Goal: Task Accomplishment & Management: Use online tool/utility

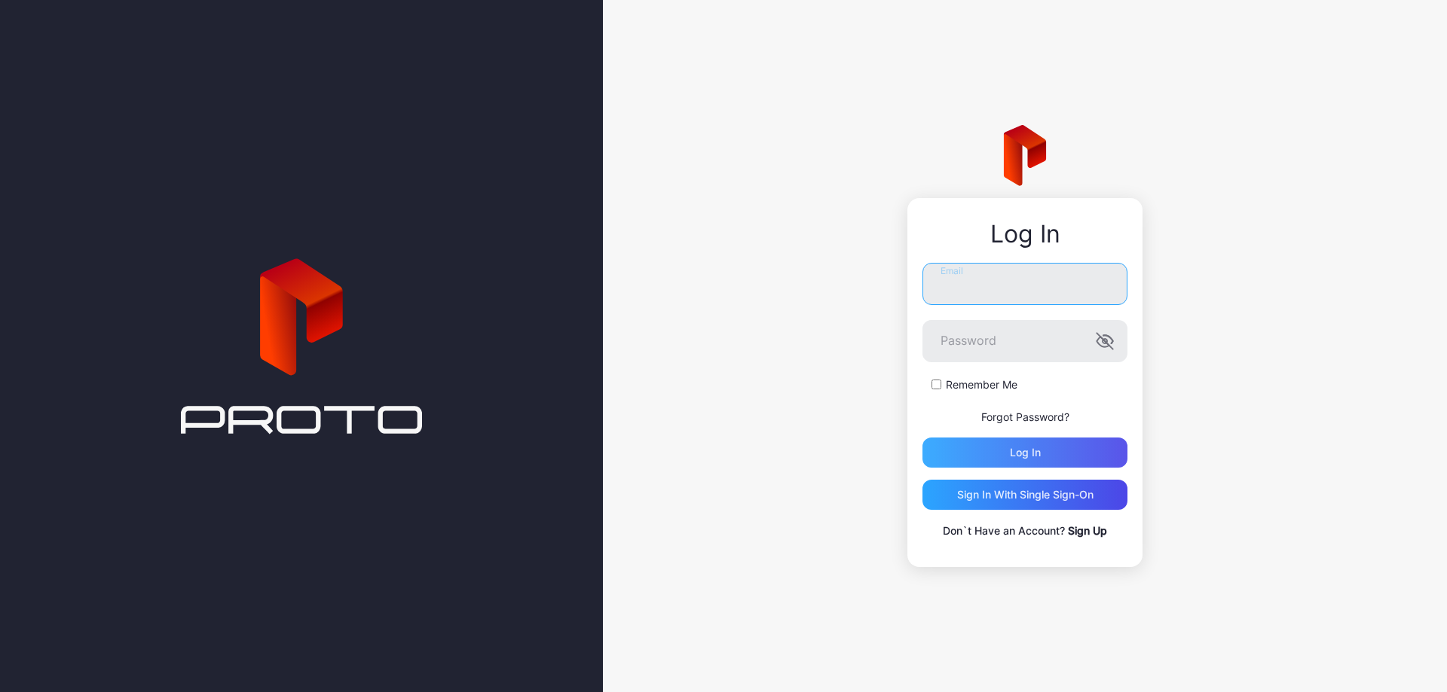
type input "**********"
click at [1040, 463] on div "Log in" at bounding box center [1024, 453] width 205 height 30
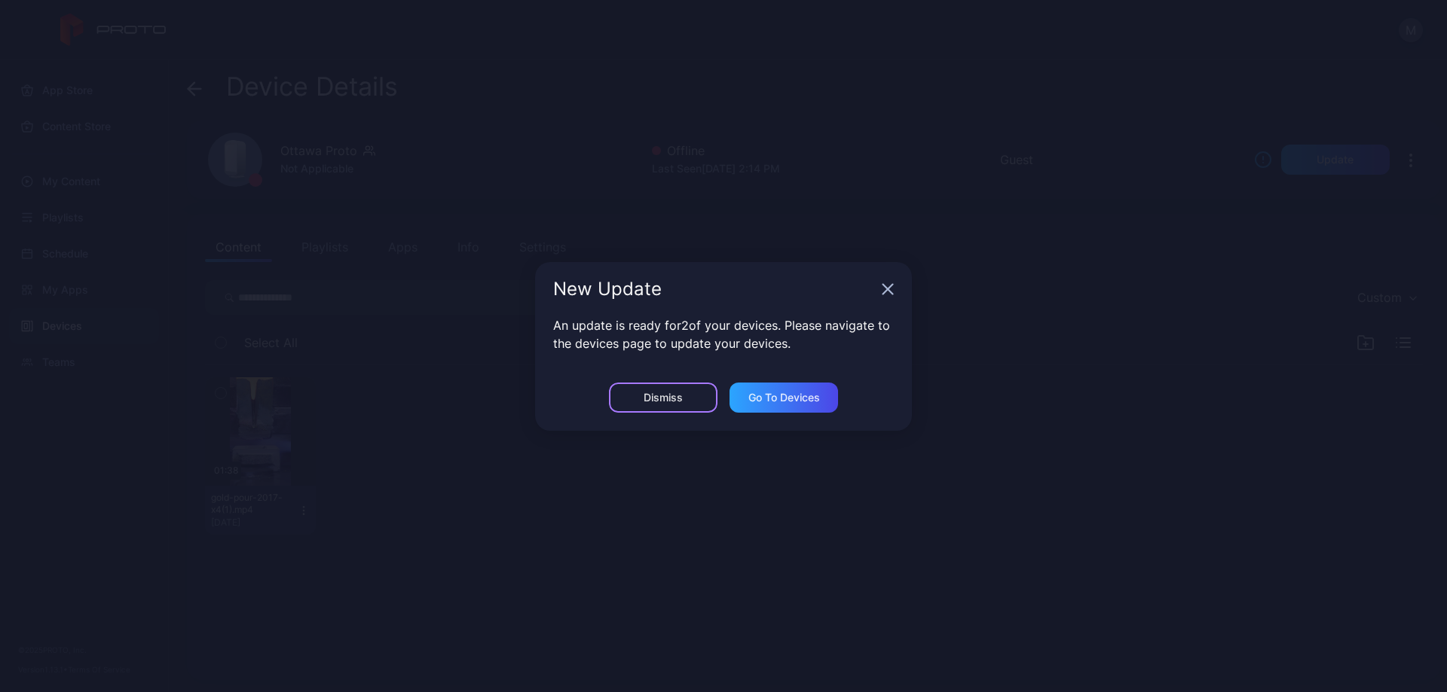
click at [686, 399] on div "Dismiss" at bounding box center [663, 398] width 109 height 30
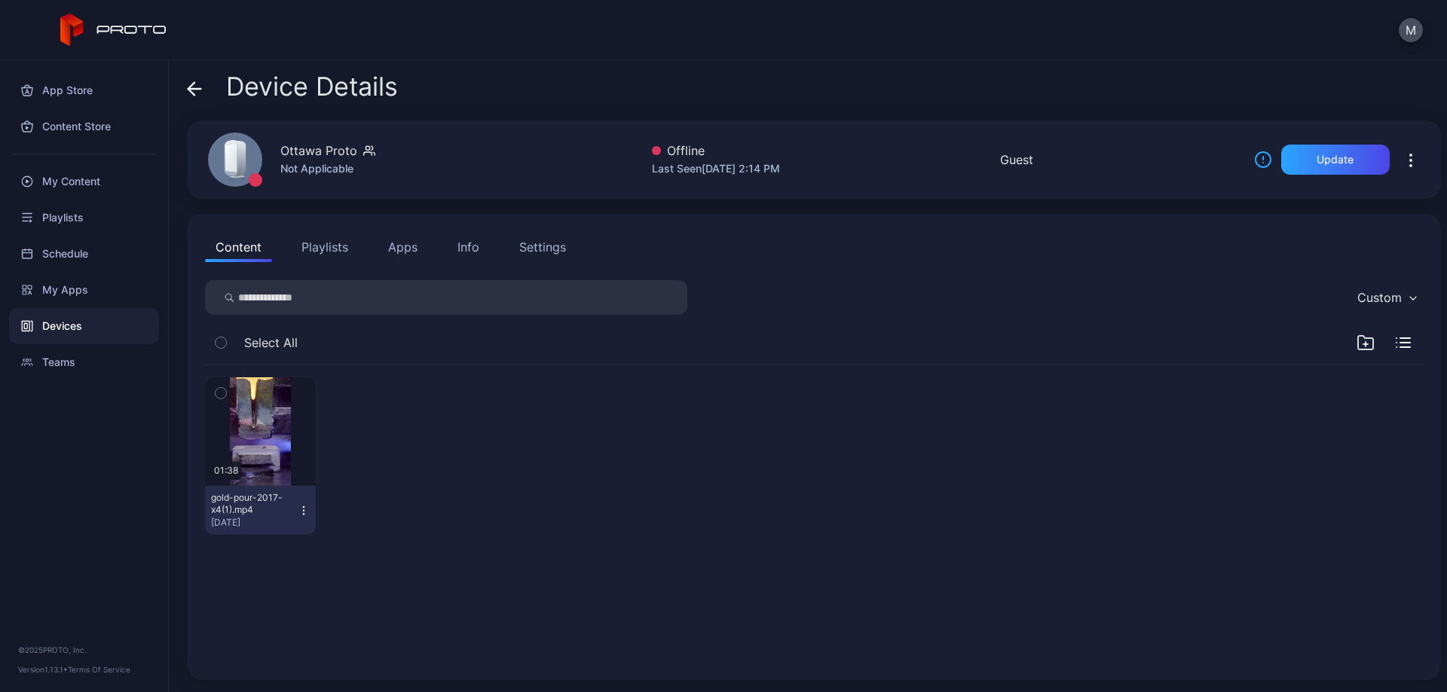
click at [76, 324] on div "Devices" at bounding box center [84, 326] width 150 height 36
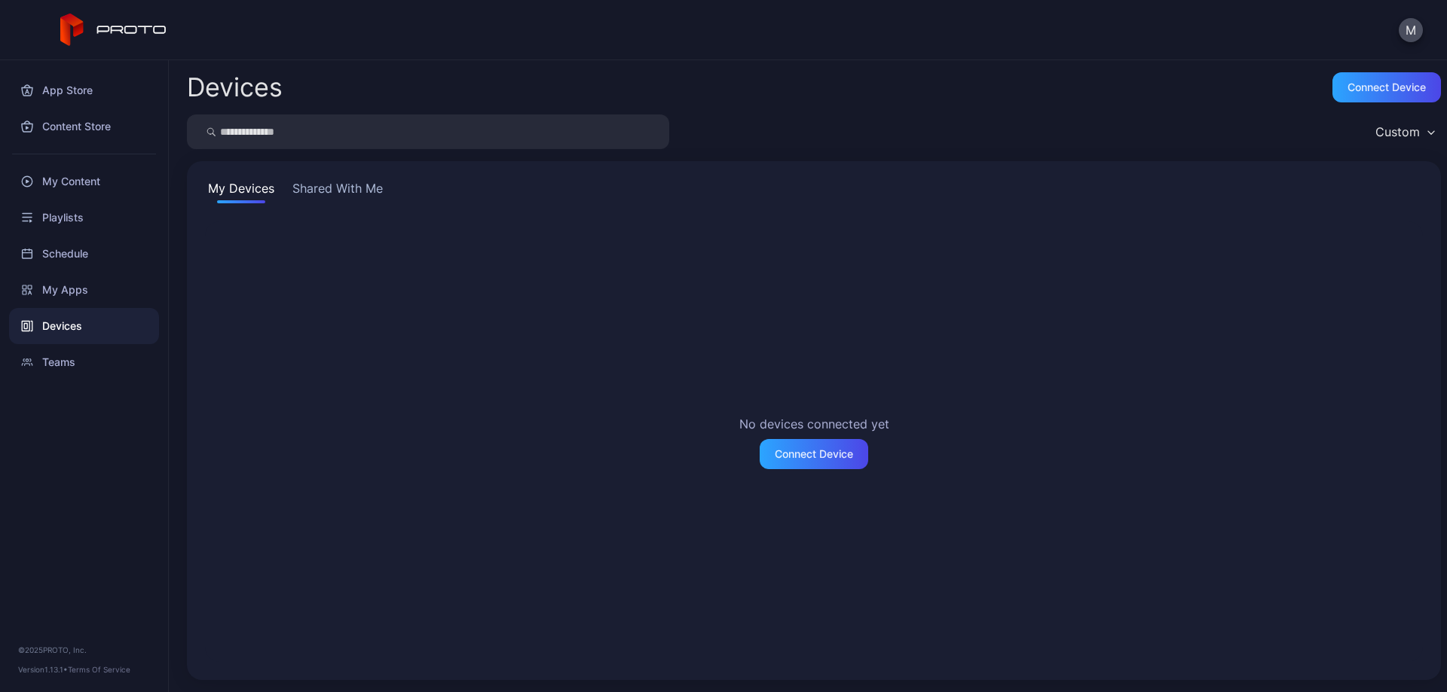
click at [334, 188] on button "Shared With Me" at bounding box center [337, 191] width 96 height 24
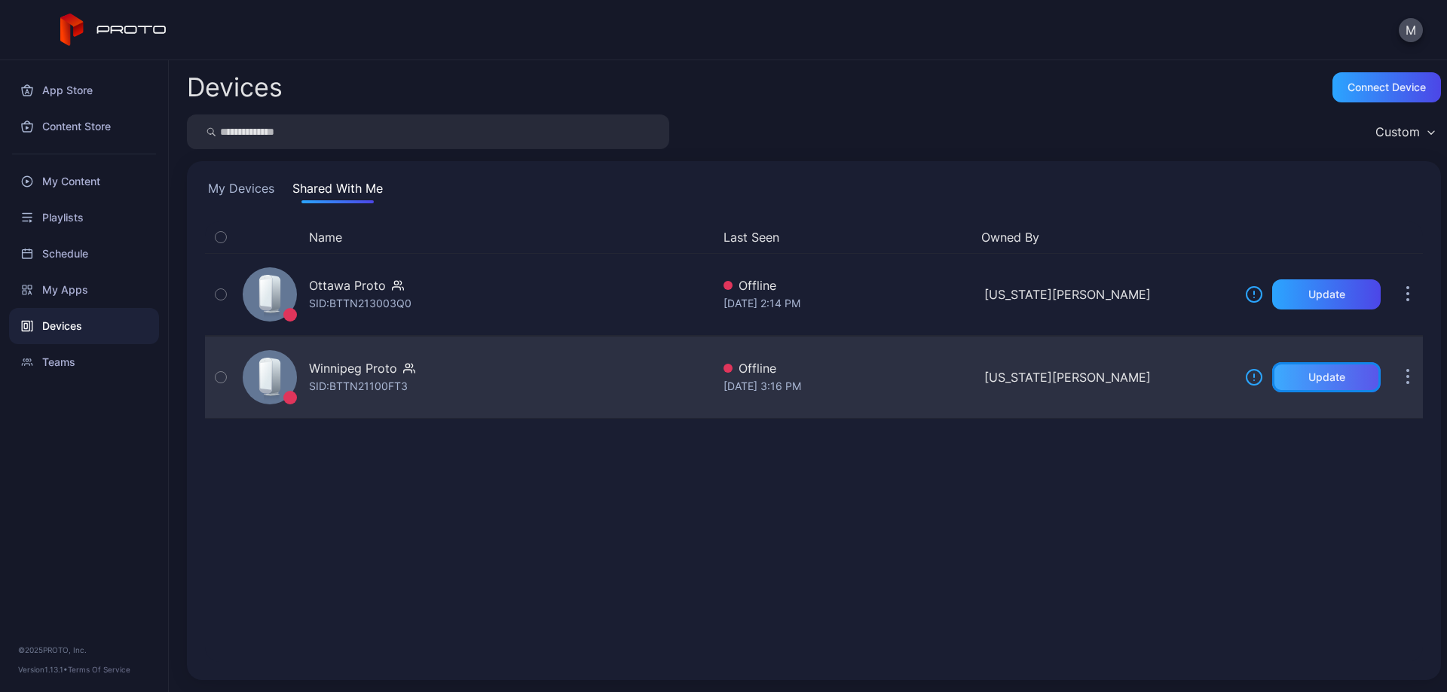
click at [1334, 378] on div "Update" at bounding box center [1326, 377] width 109 height 30
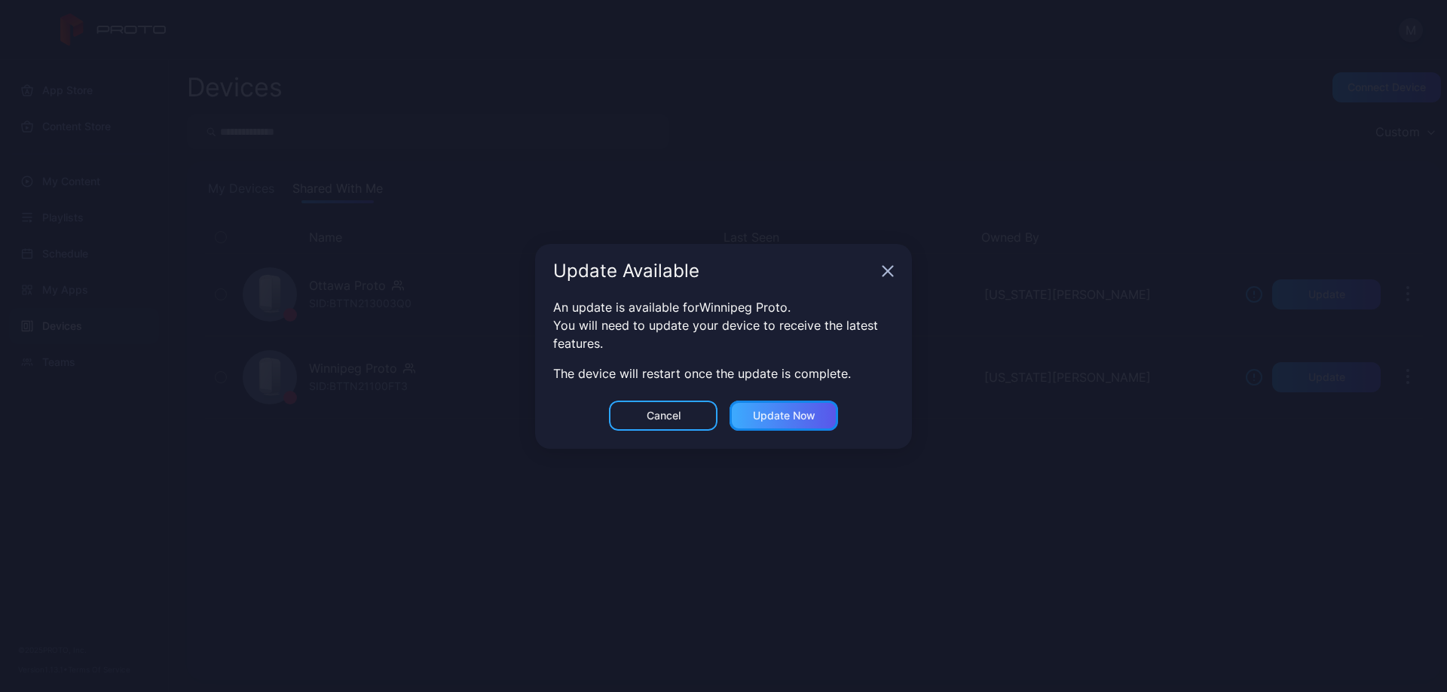
click at [791, 417] on div "Update now" at bounding box center [784, 416] width 63 height 12
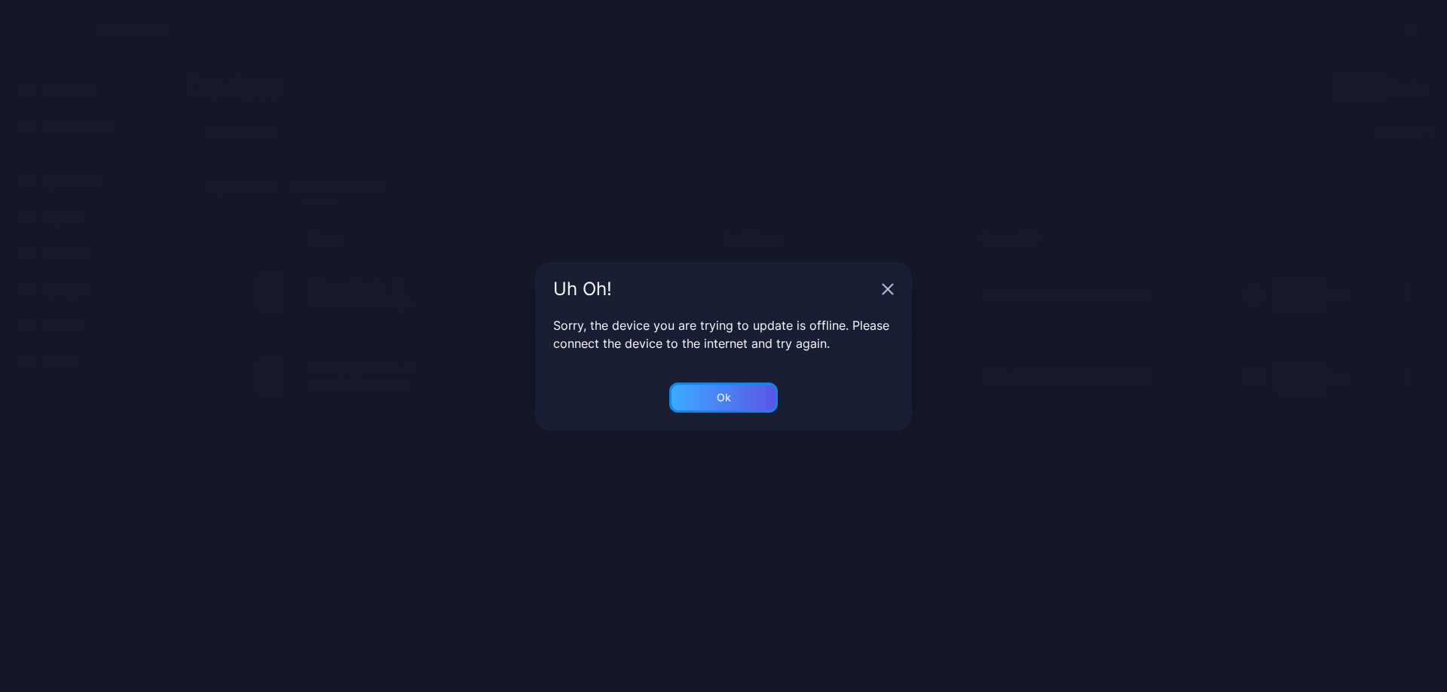
click at [739, 397] on div "Ok" at bounding box center [723, 398] width 109 height 30
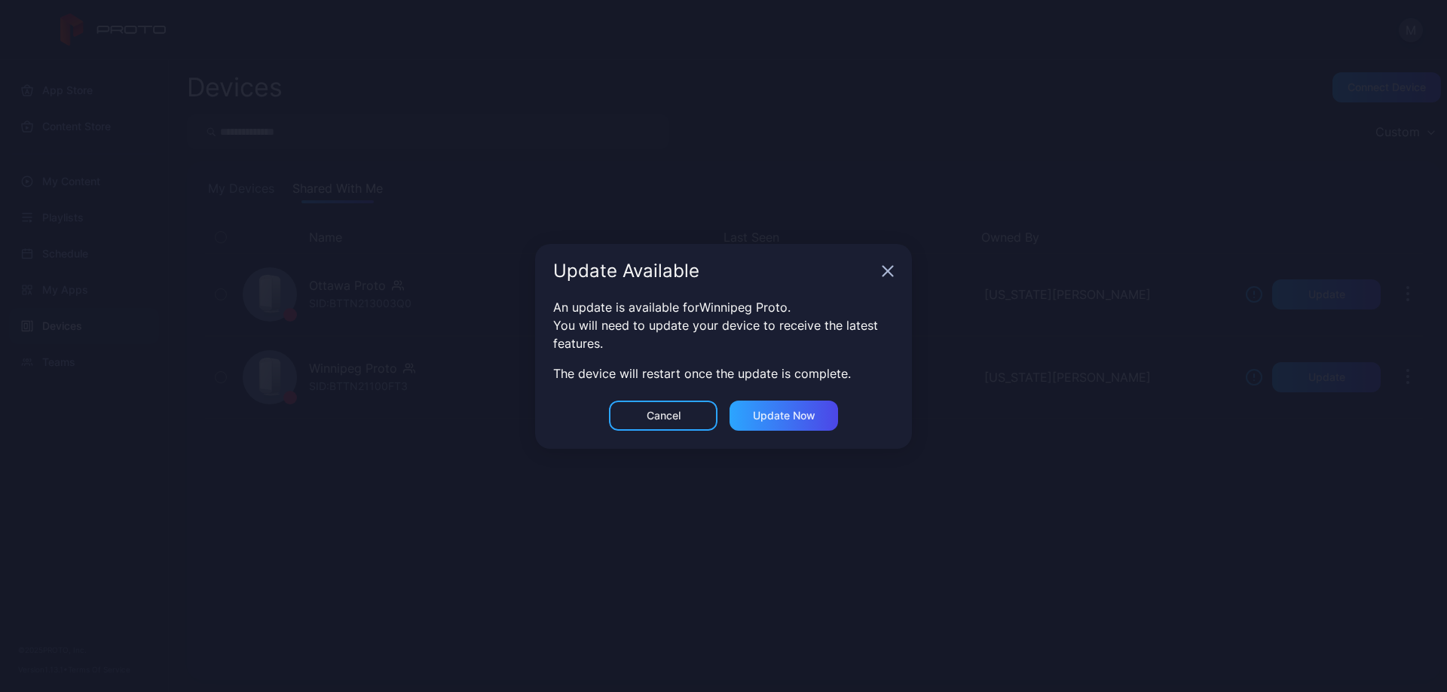
drag, startPoint x: 881, startPoint y: 269, endPoint x: 959, endPoint y: 285, distance: 79.9
click at [882, 269] on div "Update Available" at bounding box center [723, 271] width 377 height 54
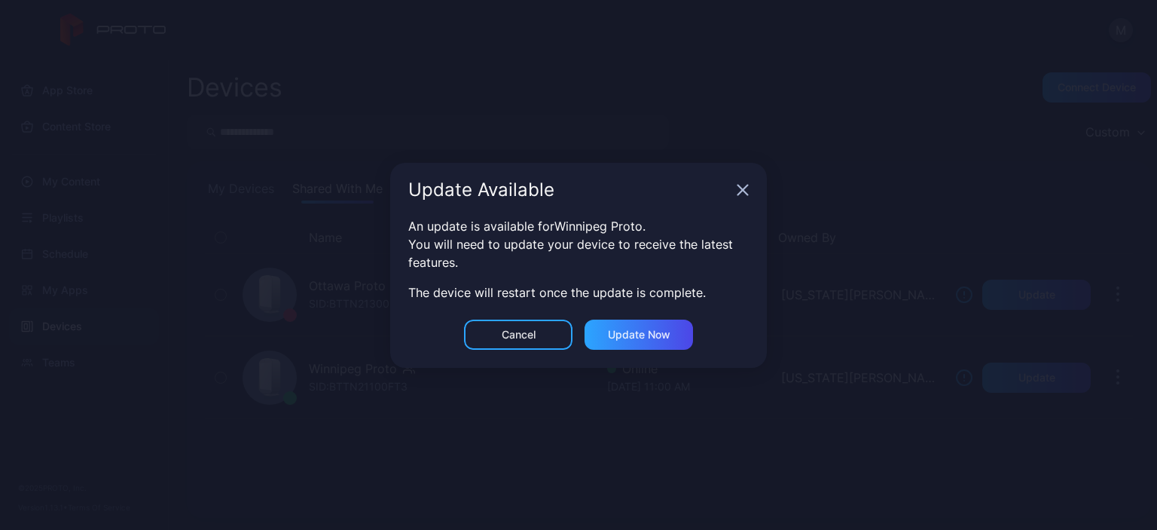
click at [744, 190] on icon "button" at bounding box center [743, 190] width 10 height 10
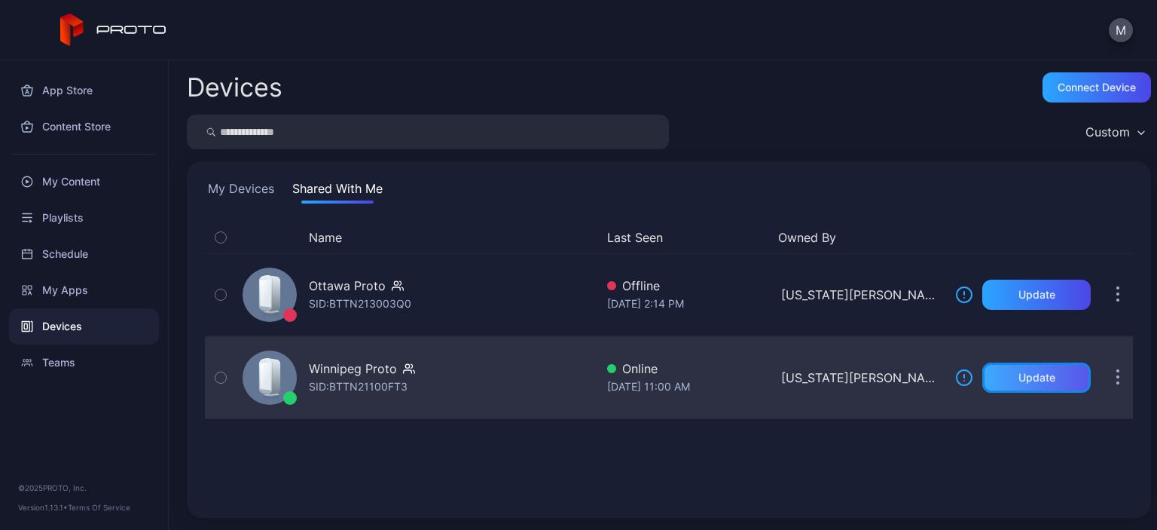
click at [1017, 387] on div "Update" at bounding box center [1037, 377] width 109 height 30
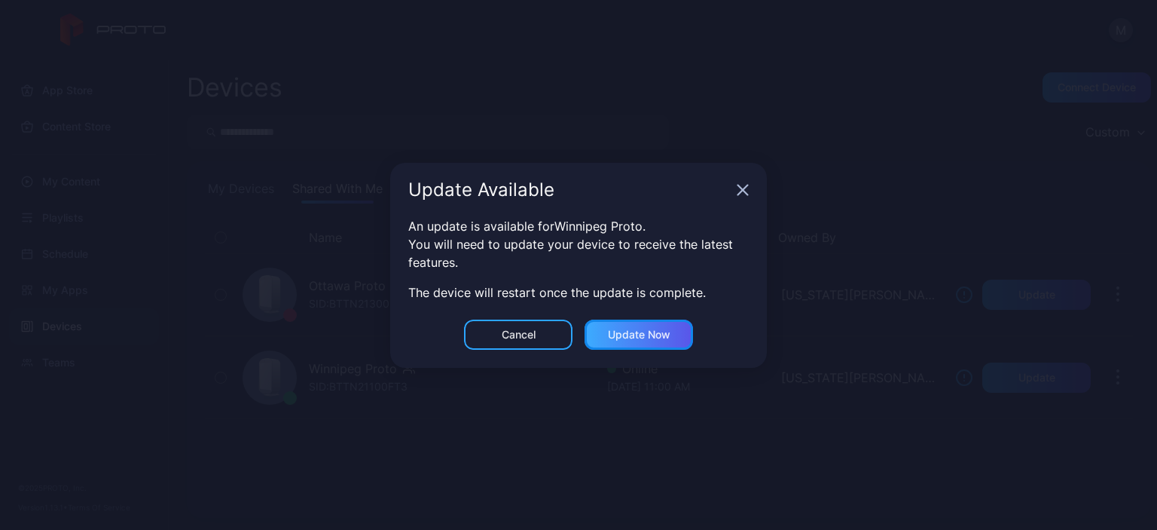
click at [650, 337] on div "Update now" at bounding box center [639, 335] width 63 height 12
